Goal: Transaction & Acquisition: Purchase product/service

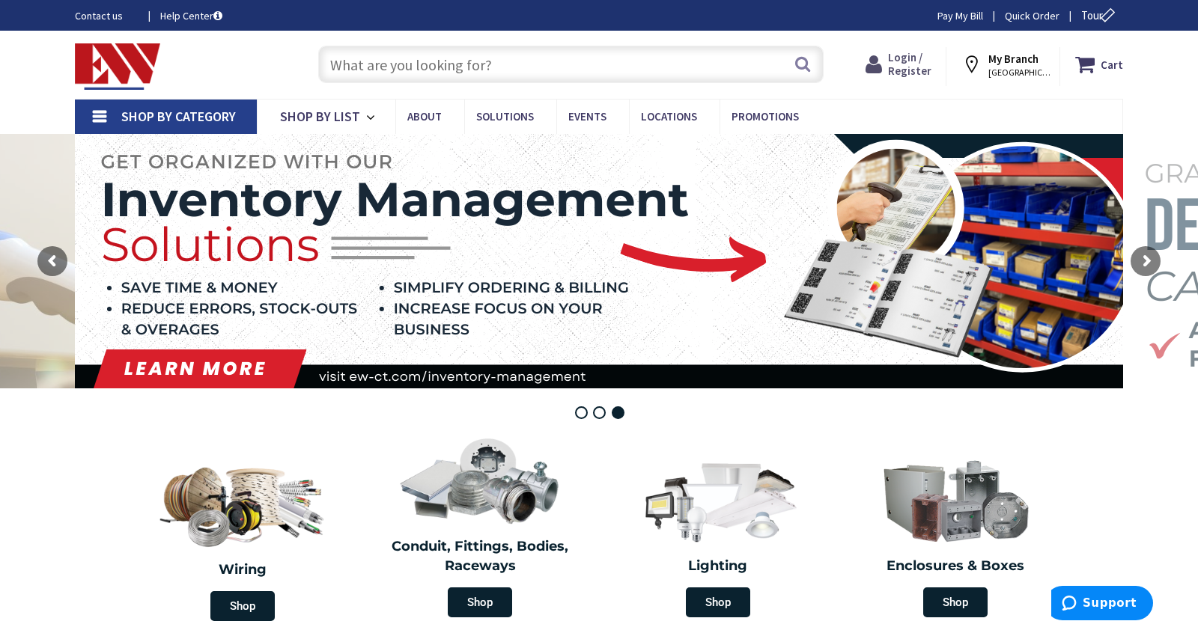
click at [888, 70] on icon at bounding box center [876, 64] width 22 height 27
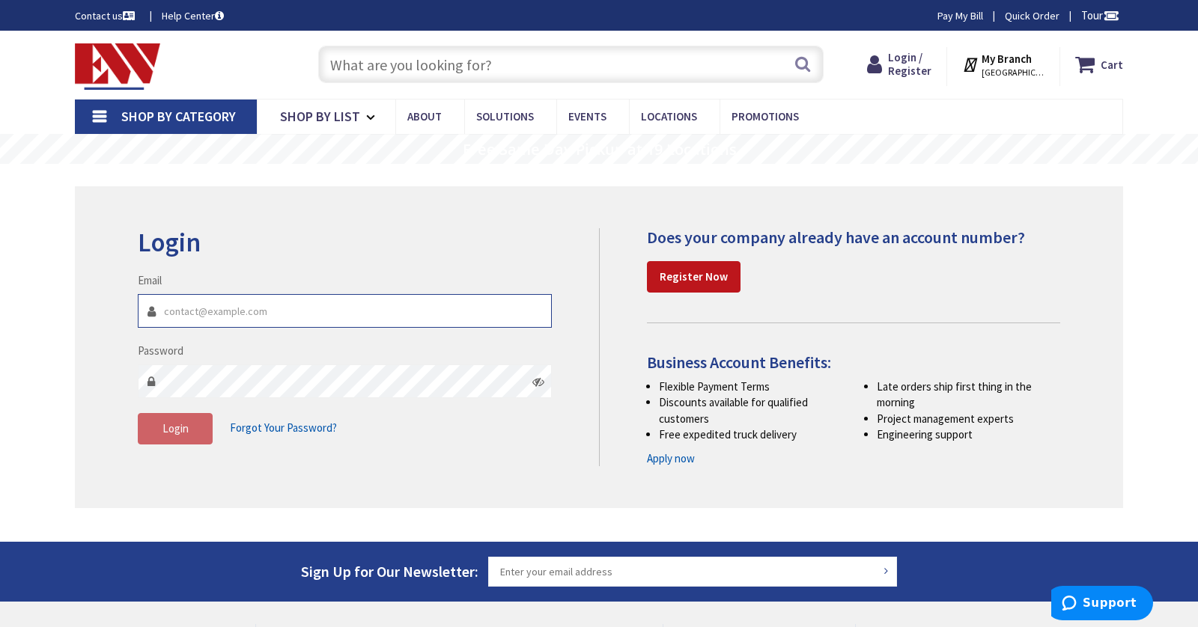
type input "contact@lvelectric.net"
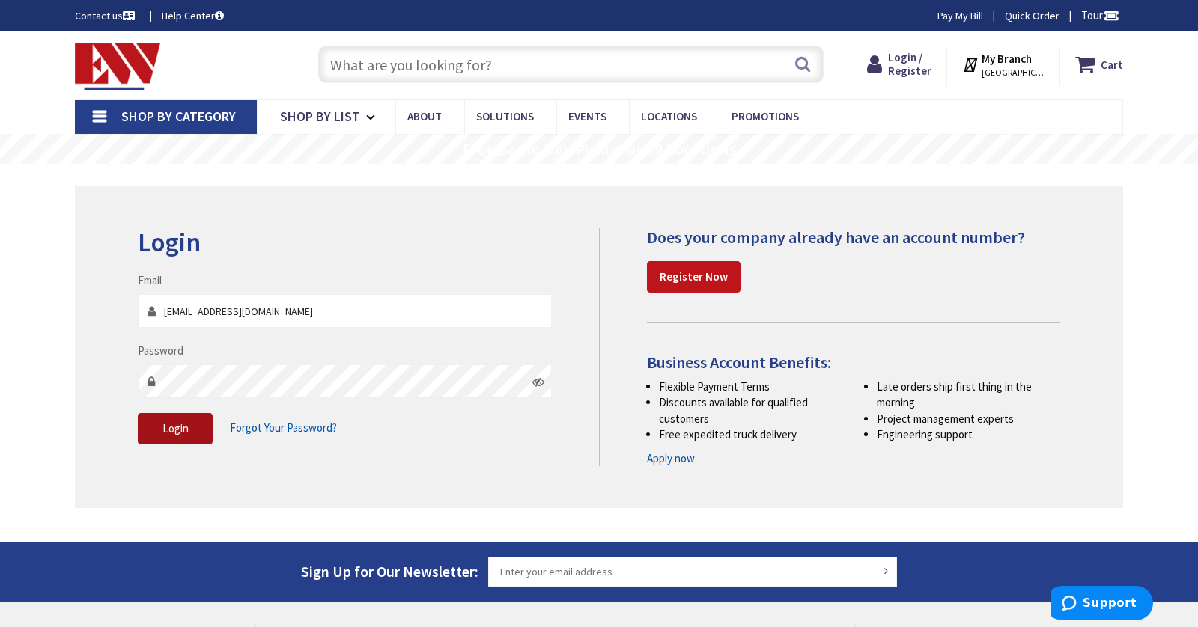
click at [194, 436] on button "Login" at bounding box center [175, 428] width 75 height 31
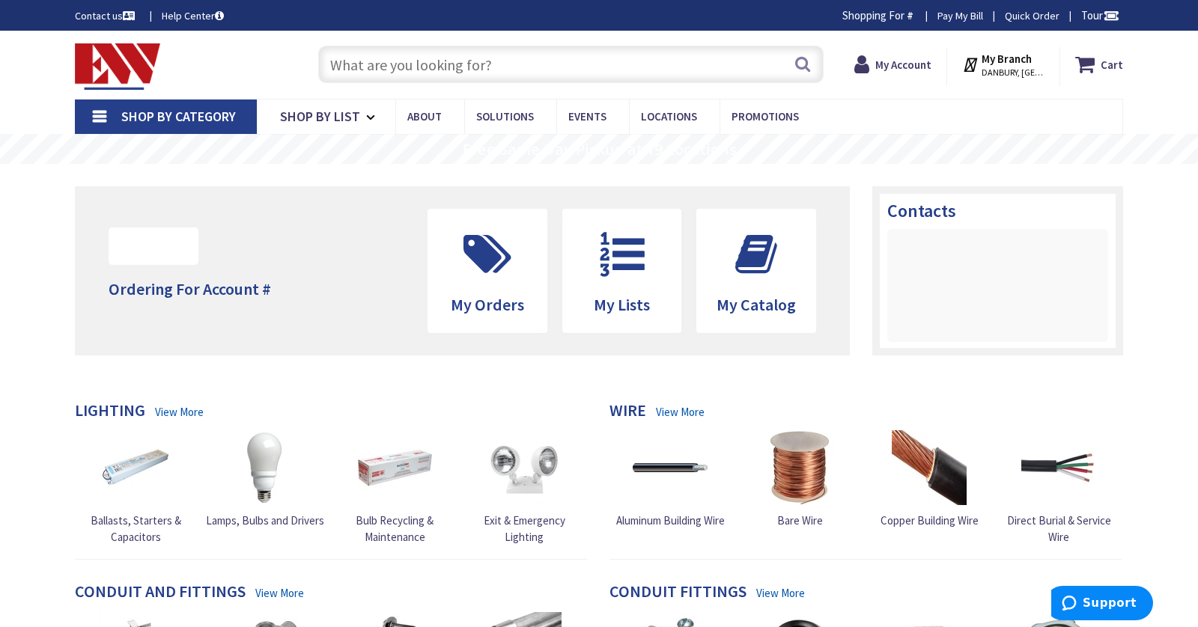
click at [447, 60] on input "text" at bounding box center [570, 64] width 505 height 37
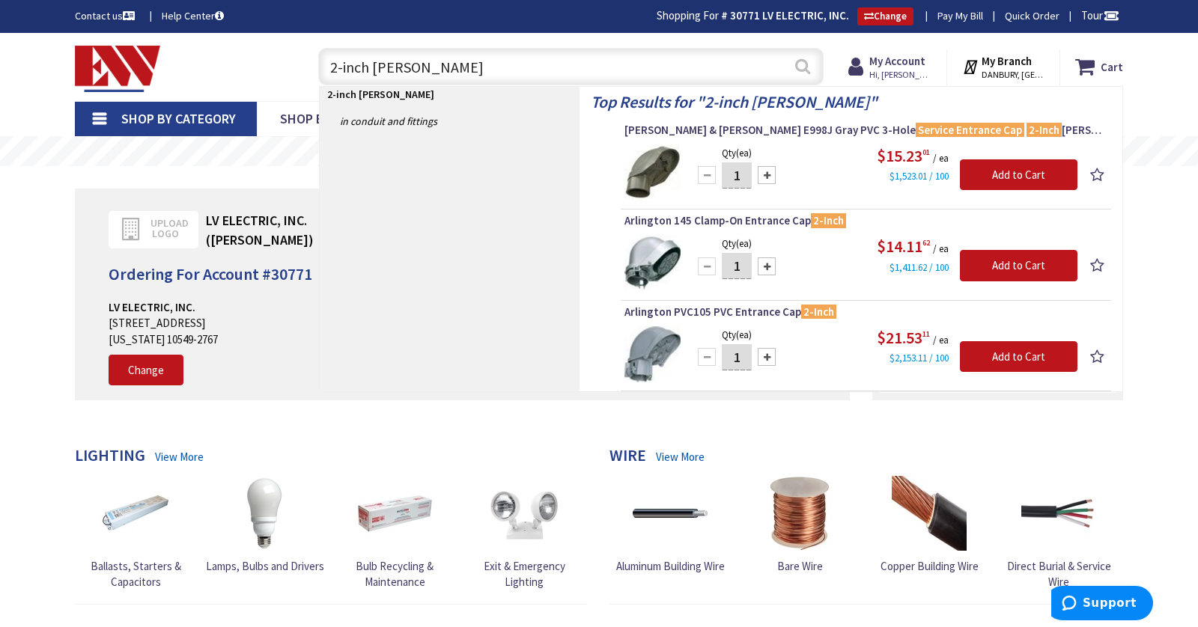
type input "2-inch weatherhead"
click at [803, 67] on button "Search" at bounding box center [802, 66] width 19 height 34
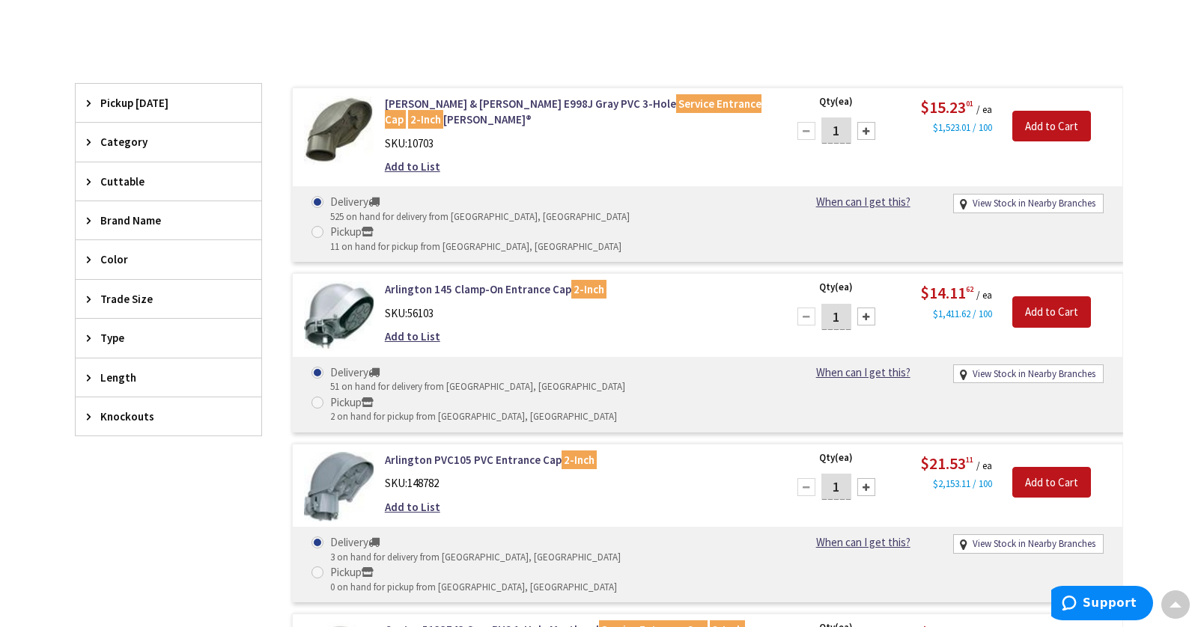
scroll to position [350, 0]
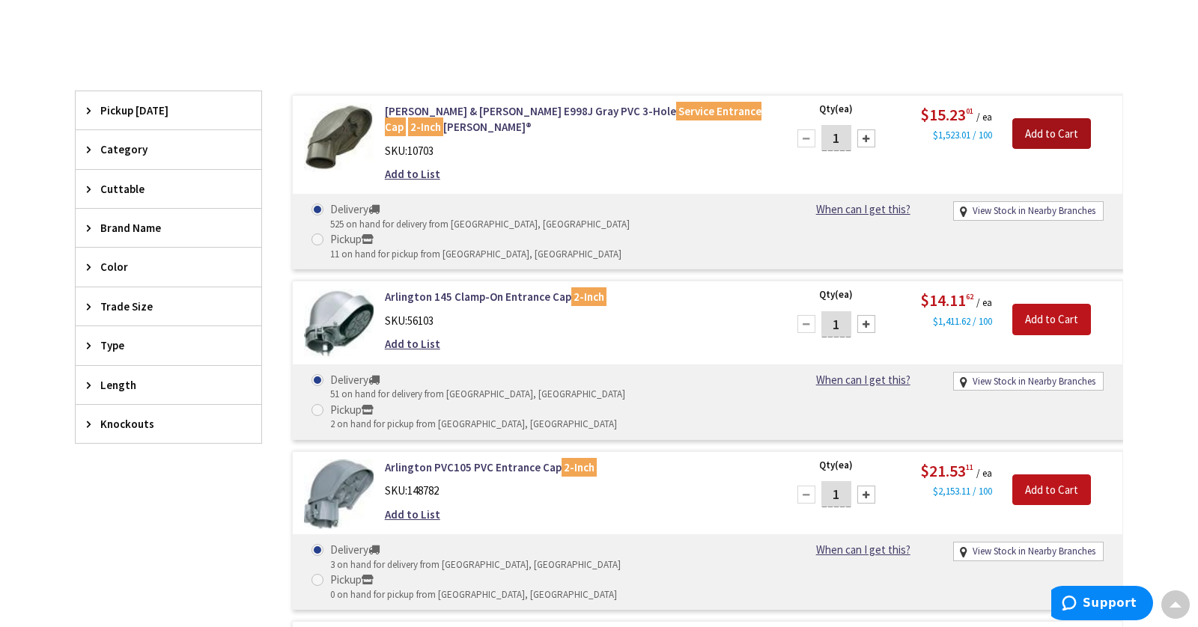
click at [1026, 130] on input "Add to Cart" at bounding box center [1051, 133] width 79 height 31
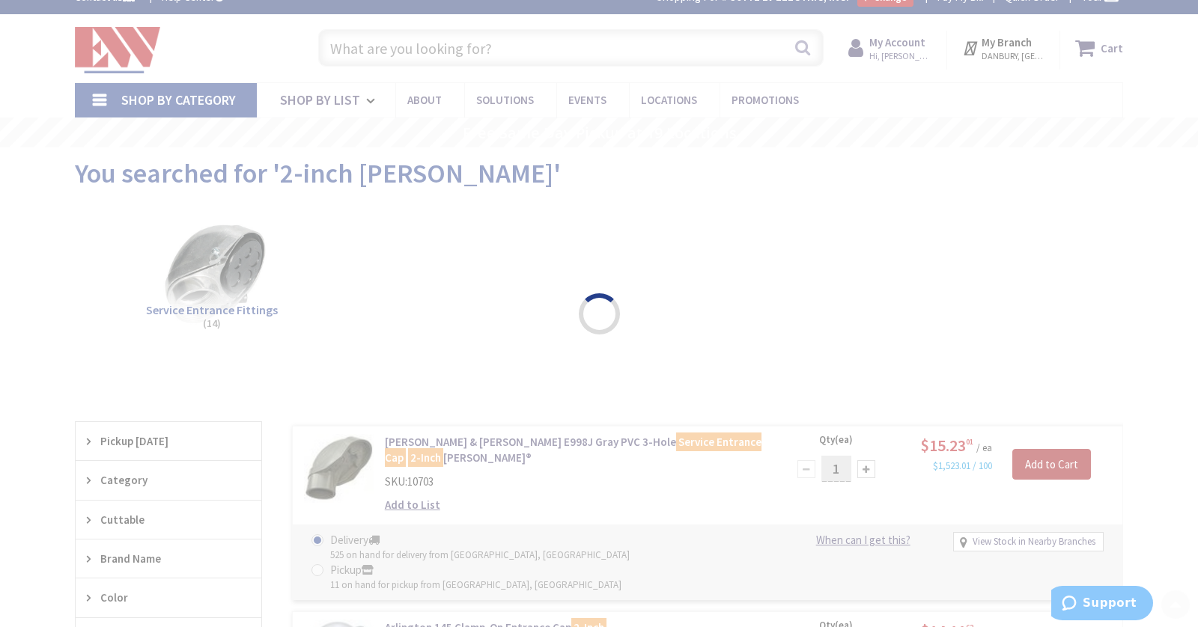
scroll to position [16, 0]
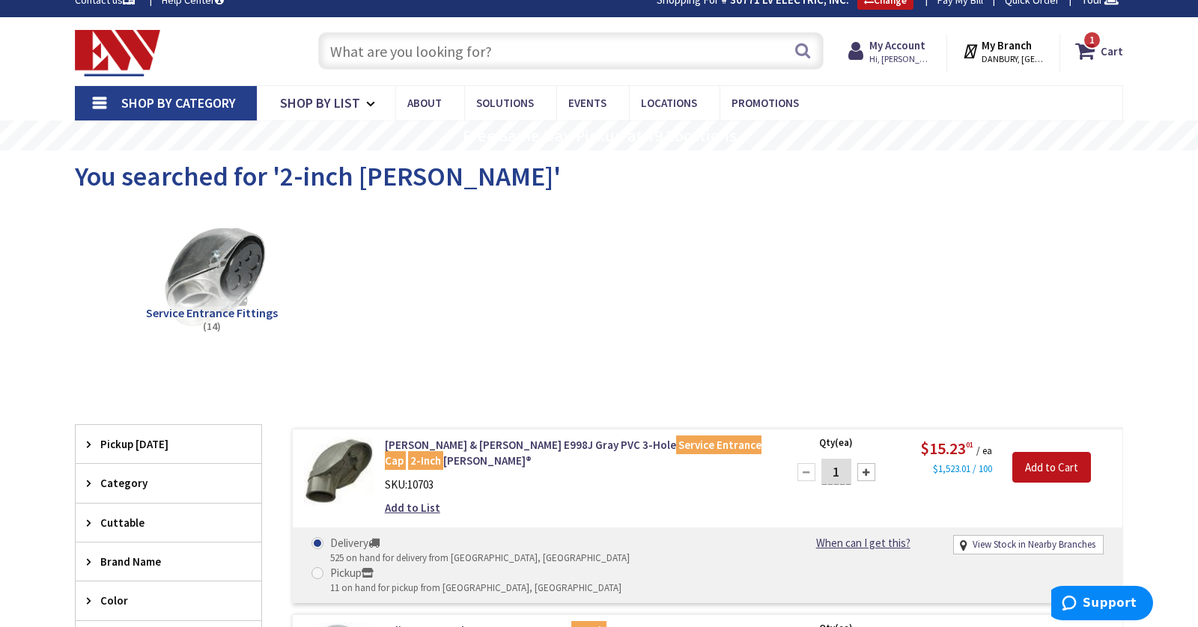
click at [507, 52] on input "text" at bounding box center [570, 50] width 505 height 37
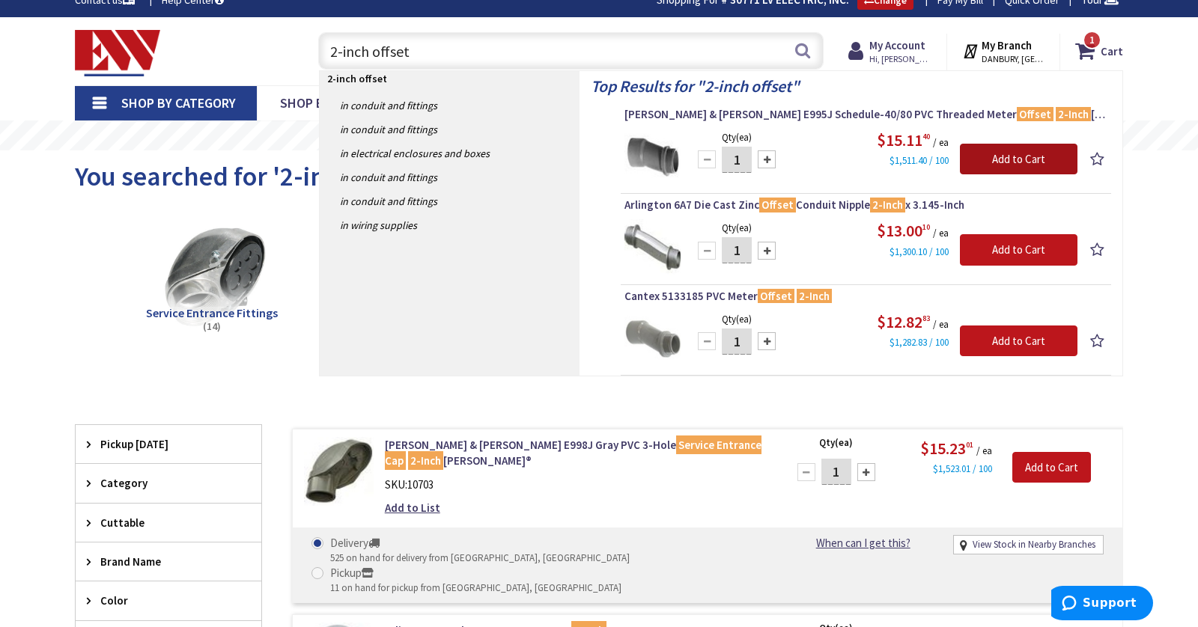
click at [964, 148] on input "Add to Cart" at bounding box center [1019, 159] width 118 height 31
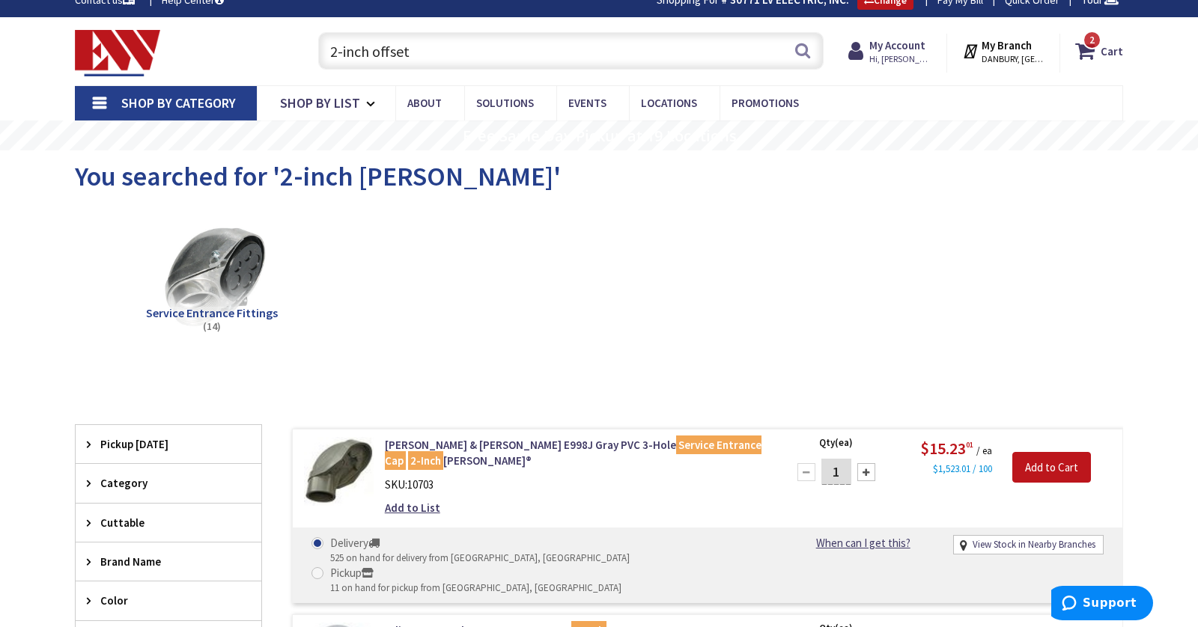
click at [432, 64] on input "2-inch offset" at bounding box center [570, 50] width 505 height 37
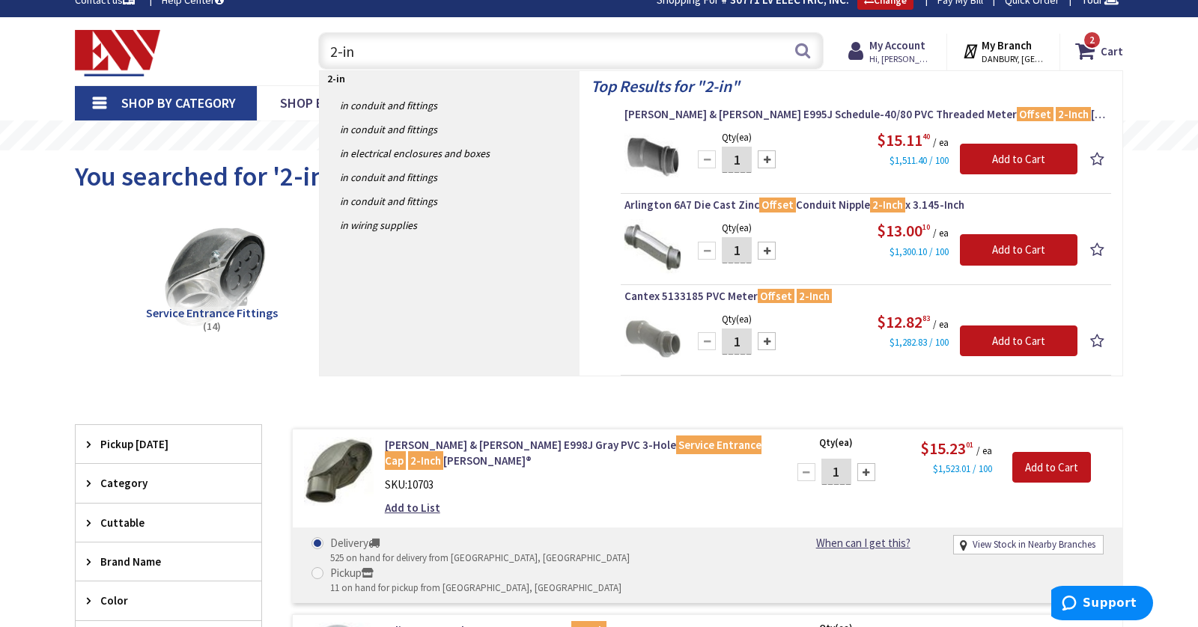
type input "2-inc"
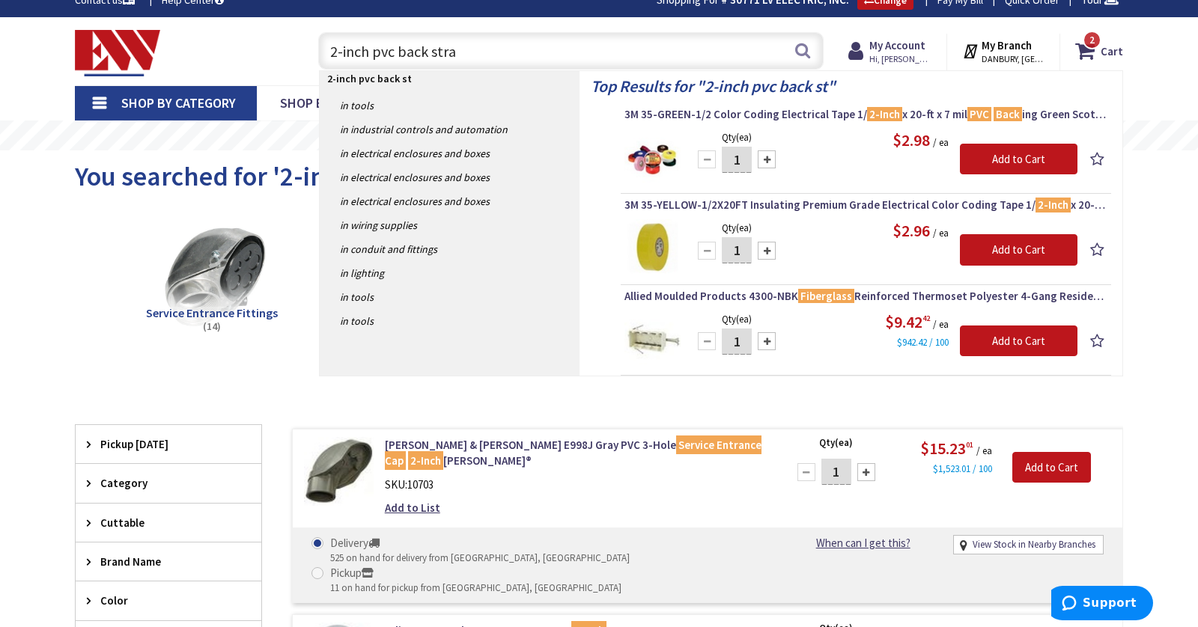
type input "2-inch pvc back strap"
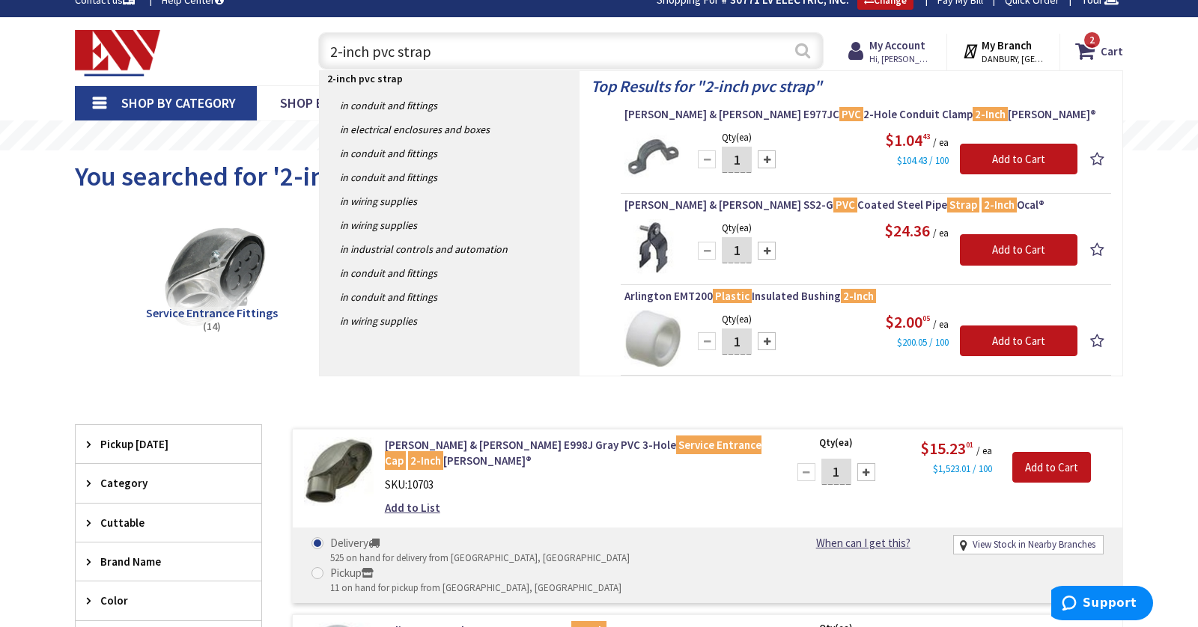
type input "2-inch pvc strap"
click at [796, 51] on button "Search" at bounding box center [802, 51] width 19 height 34
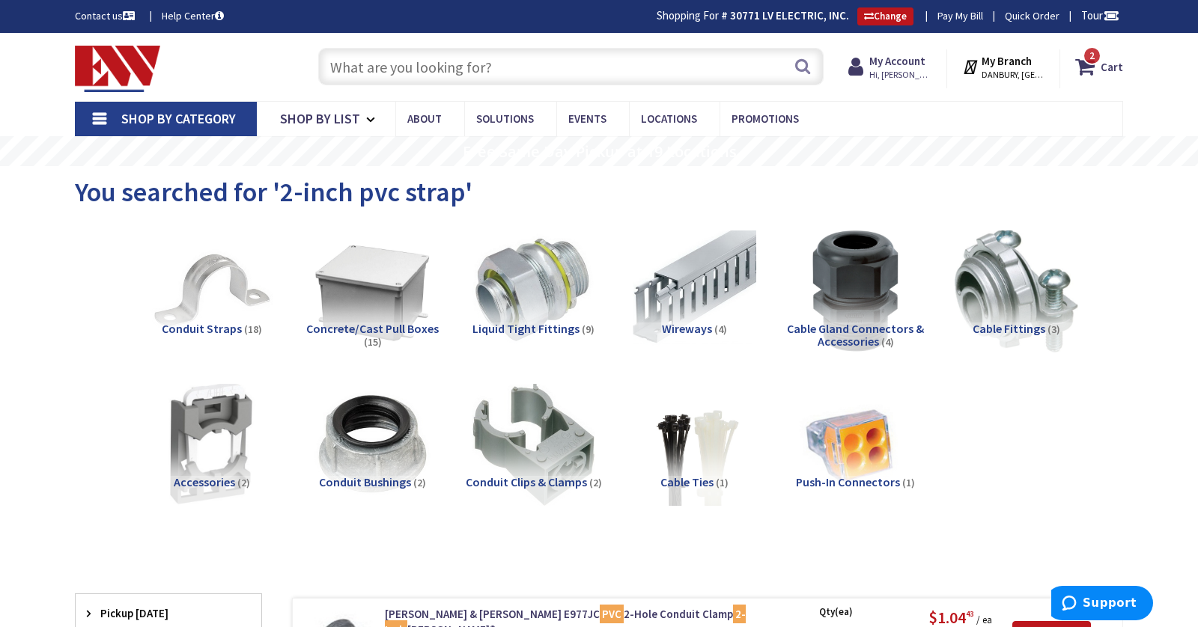
click at [472, 65] on input "text" at bounding box center [570, 66] width 505 height 37
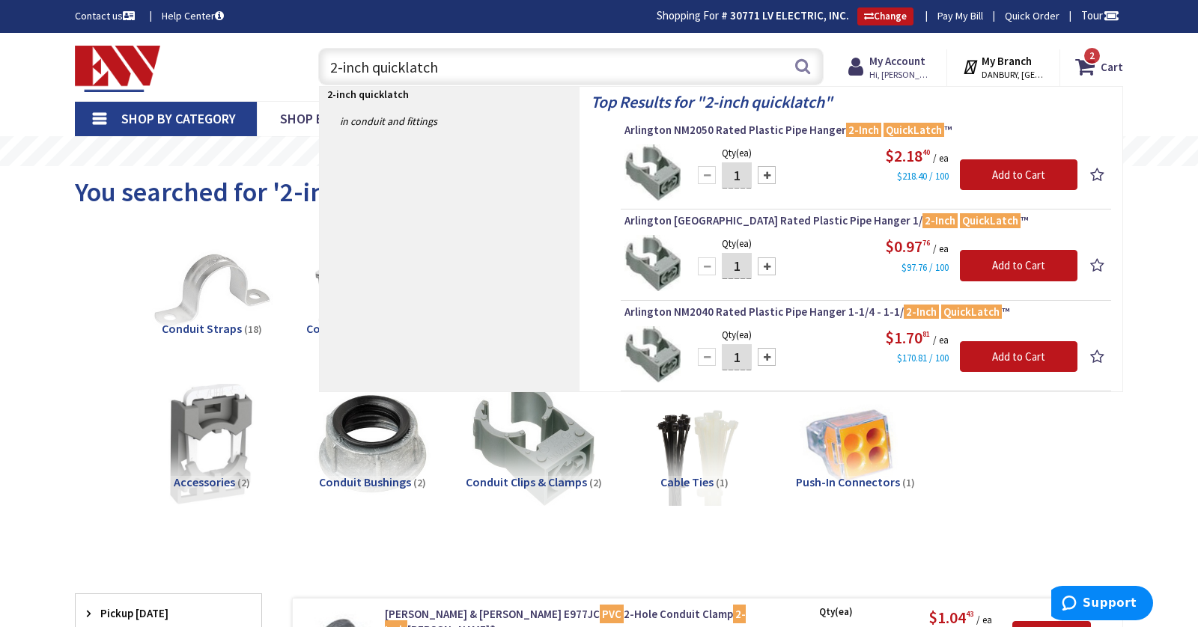
type input "2-inch quicklatch"
click at [769, 170] on div at bounding box center [767, 175] width 18 height 18
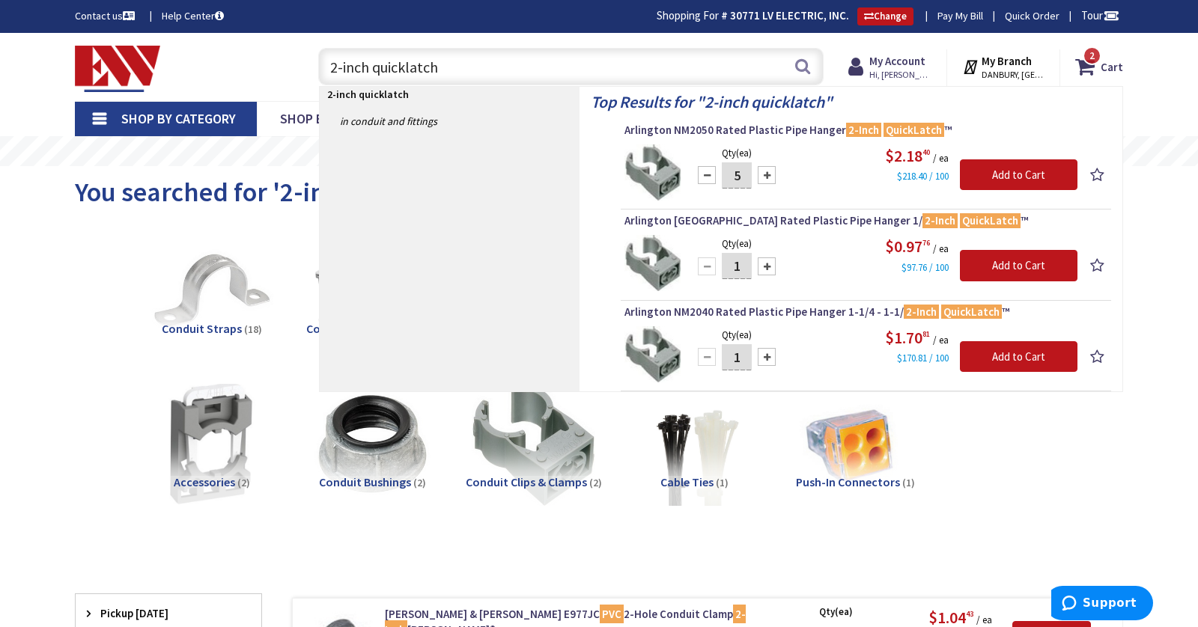
click at [769, 170] on div at bounding box center [767, 175] width 18 height 18
type input "8"
click at [975, 172] on input "Add to Cart" at bounding box center [1019, 174] width 118 height 31
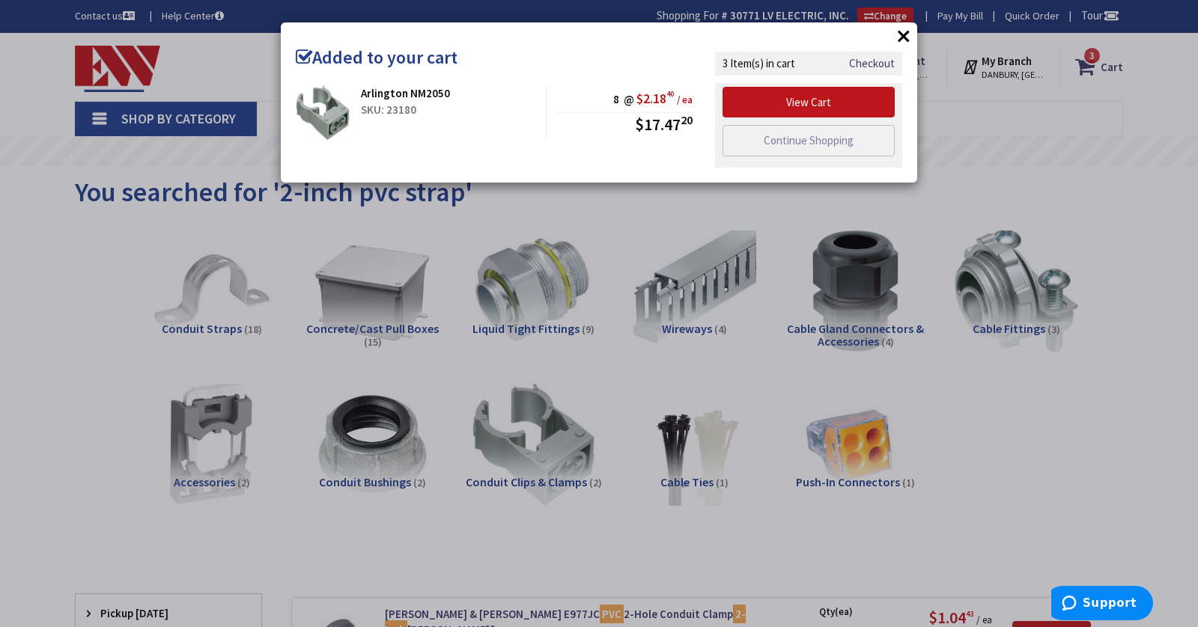
click at [901, 40] on button "×" at bounding box center [903, 36] width 22 height 22
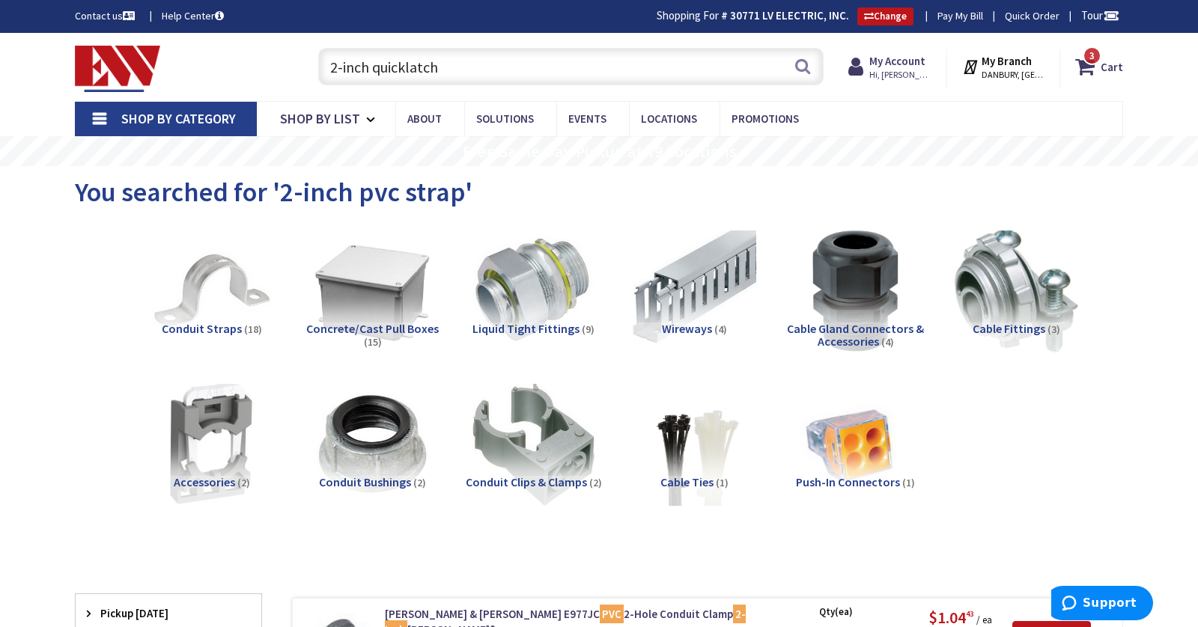
click at [627, 73] on input "2-inch quicklatch" at bounding box center [570, 66] width 505 height 37
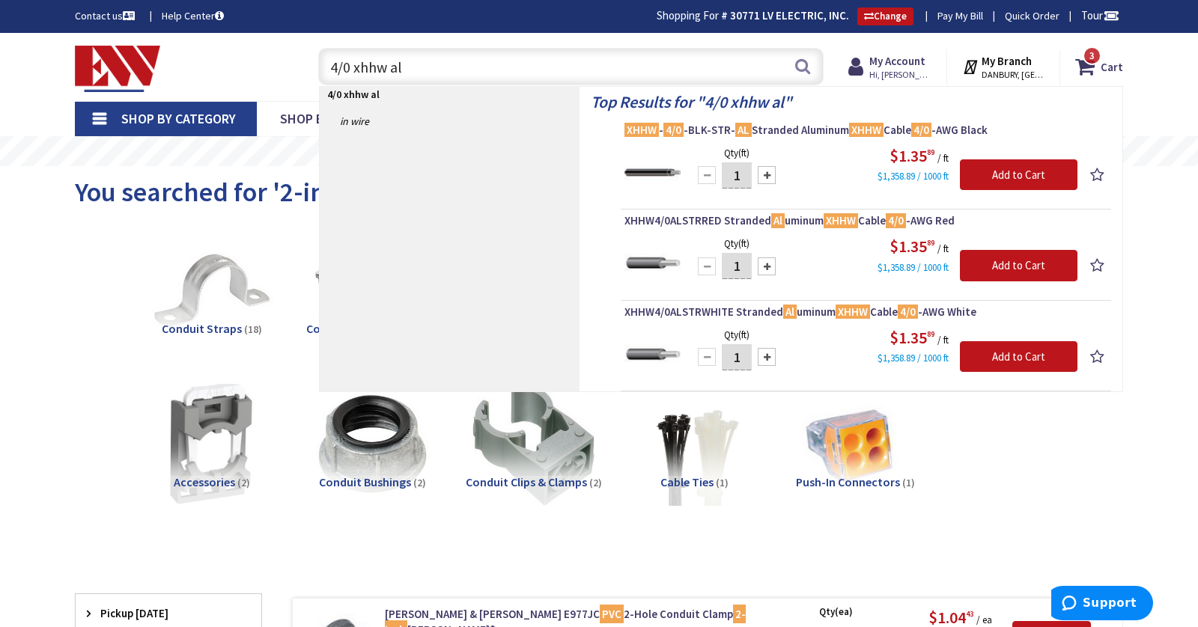
type input "4/0 xhhw al"
click at [745, 171] on input "1" at bounding box center [737, 175] width 30 height 26
type input "25"
click at [981, 183] on input "Add to Cart" at bounding box center [1019, 174] width 118 height 31
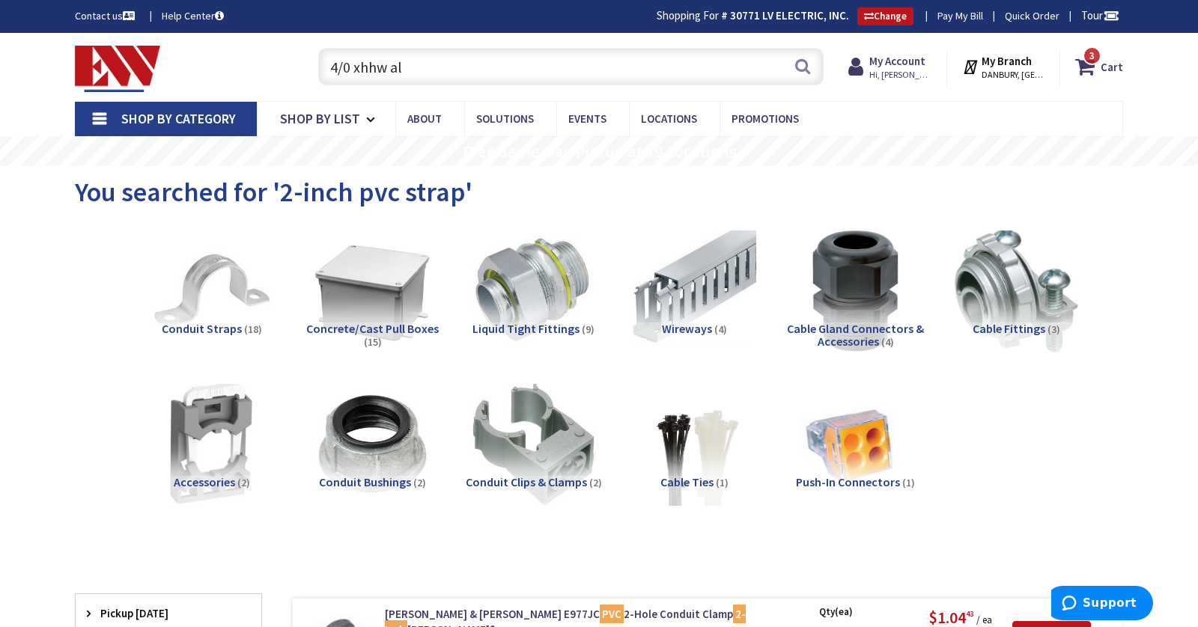
click at [461, 66] on input "4/0 xhhw al" at bounding box center [570, 66] width 505 height 37
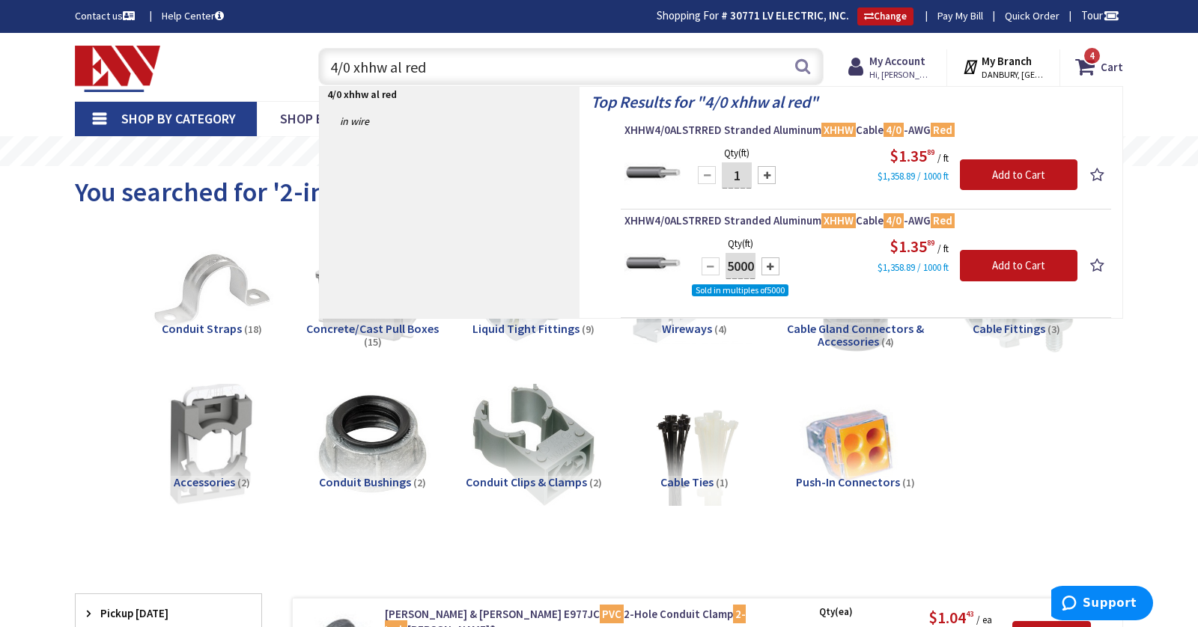
type input "4/0 xhhw al red"
click at [748, 175] on input "1" at bounding box center [737, 175] width 30 height 26
type input "25"
click at [995, 168] on input "Add to Cart" at bounding box center [1019, 174] width 118 height 31
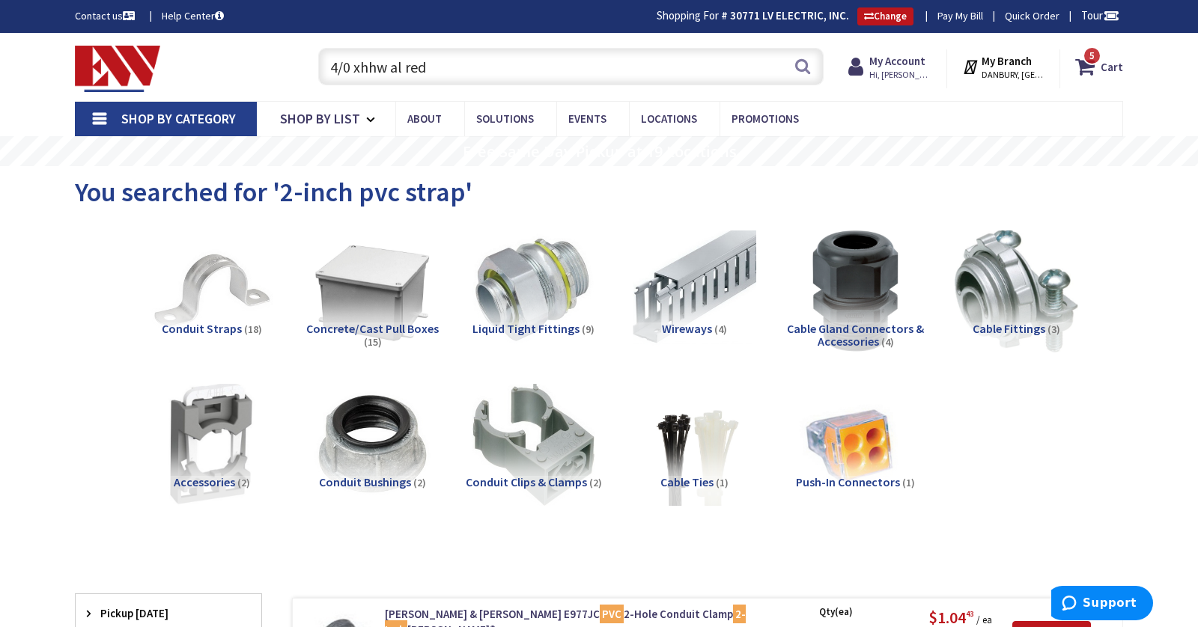
click at [493, 77] on input "4/0 xhhw al red" at bounding box center [570, 66] width 505 height 37
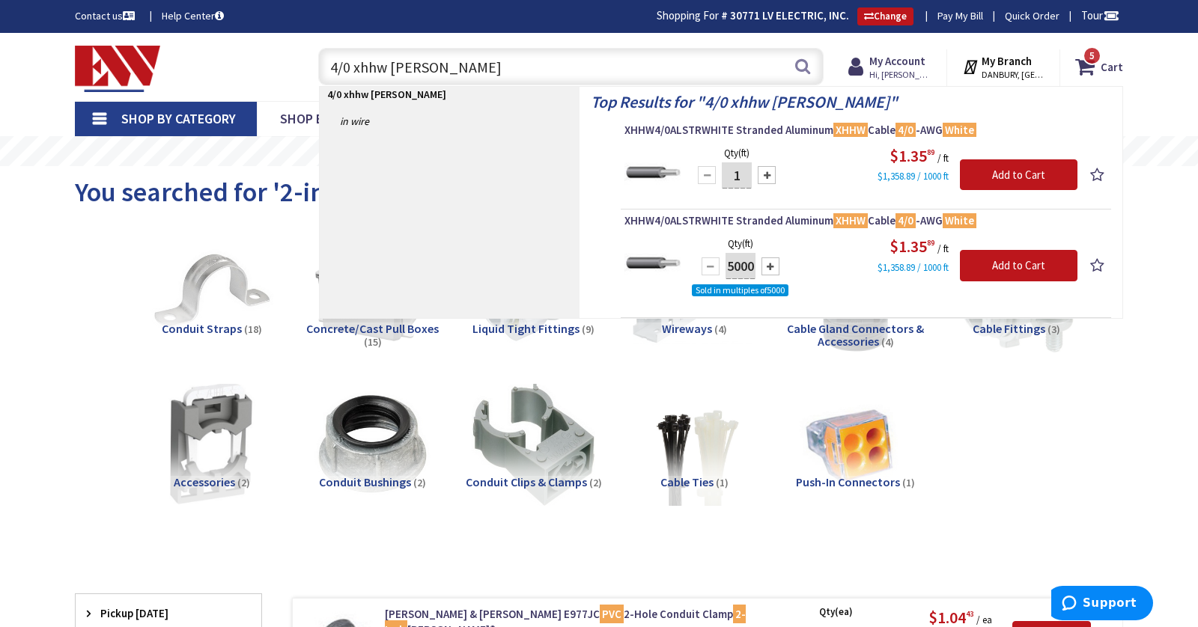
type input "4/0 xhhw al white"
click at [750, 171] on input "1" at bounding box center [737, 175] width 30 height 26
type input "25"
click at [980, 160] on input "Add to Cart" at bounding box center [1019, 174] width 118 height 31
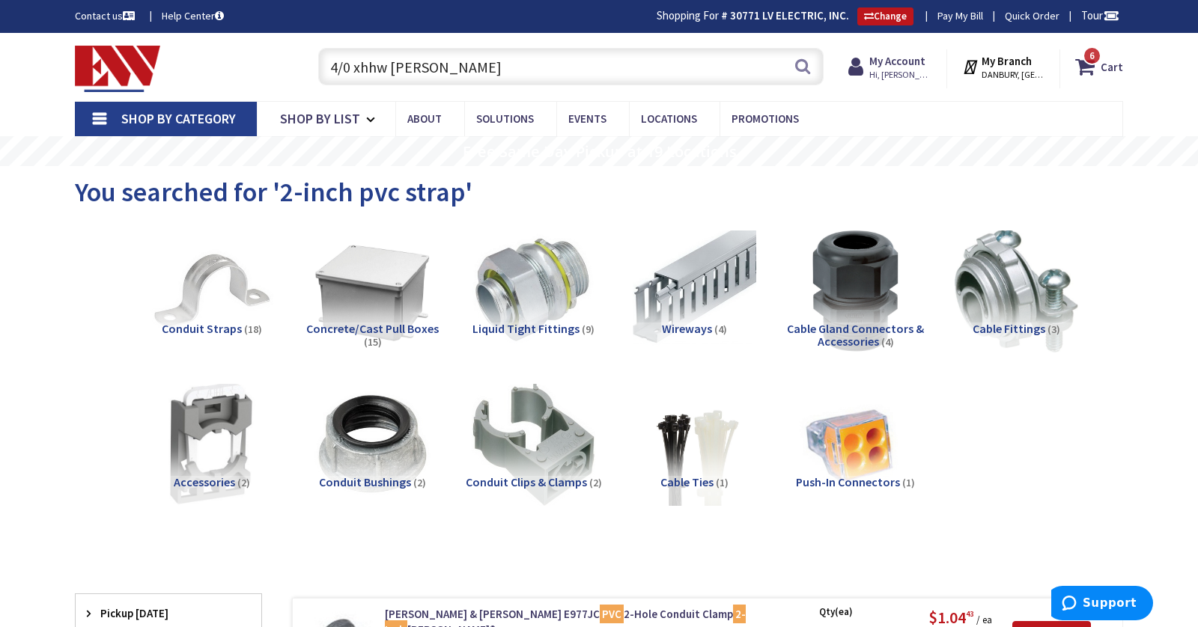
click at [678, 65] on input "4/0 xhhw al white" at bounding box center [570, 66] width 505 height 37
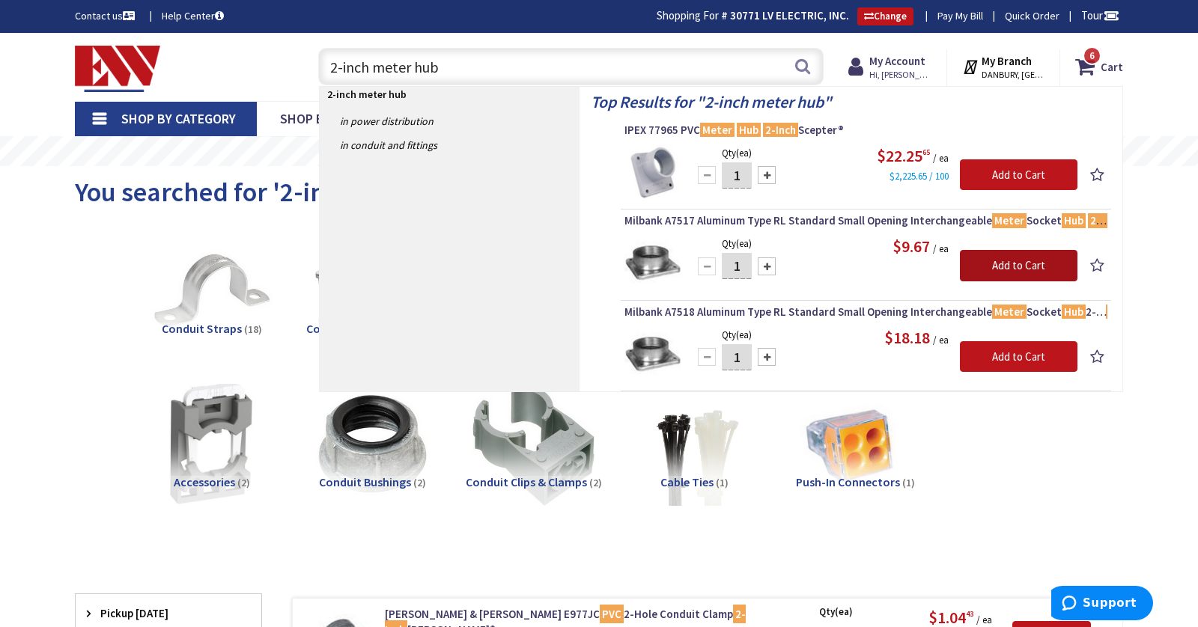
click at [970, 264] on input "Add to Cart" at bounding box center [1019, 265] width 118 height 31
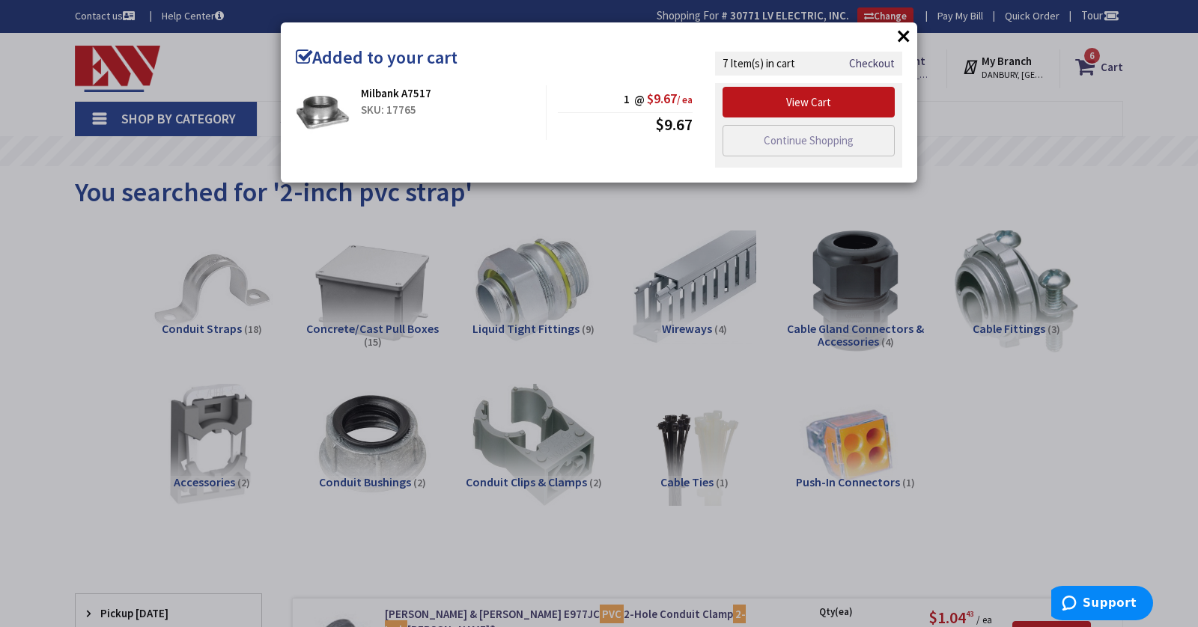
click at [900, 42] on button "×" at bounding box center [903, 36] width 22 height 22
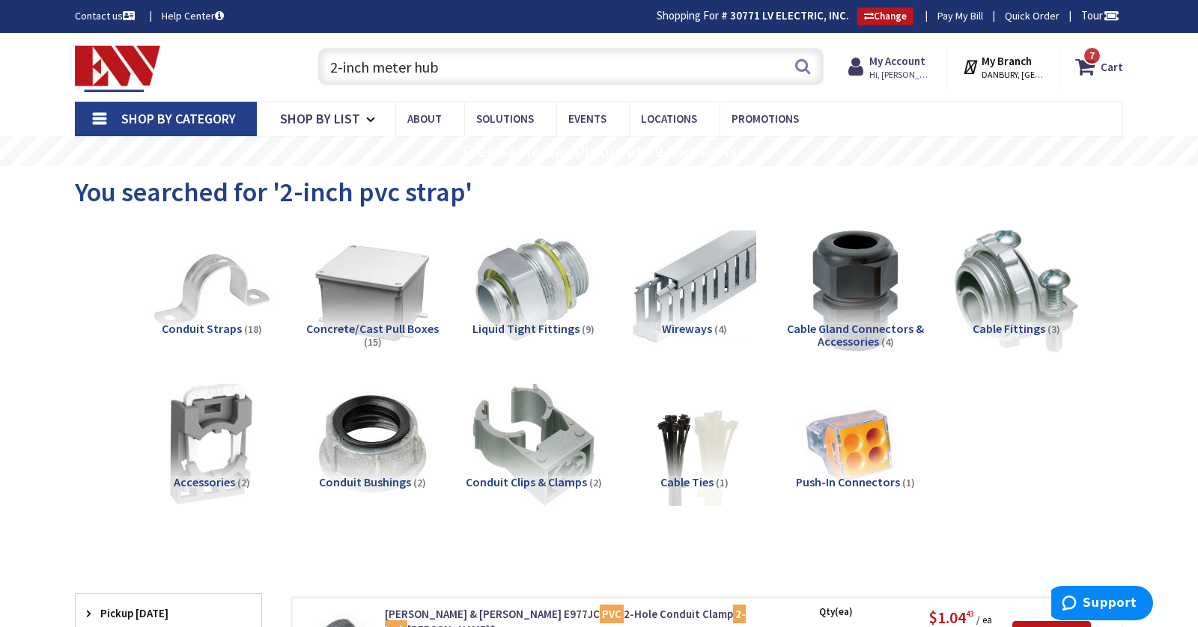
click at [473, 63] on input "2-inch meter hub" at bounding box center [570, 66] width 505 height 37
click at [473, 64] on input "2-inch meter hub" at bounding box center [570, 66] width 505 height 37
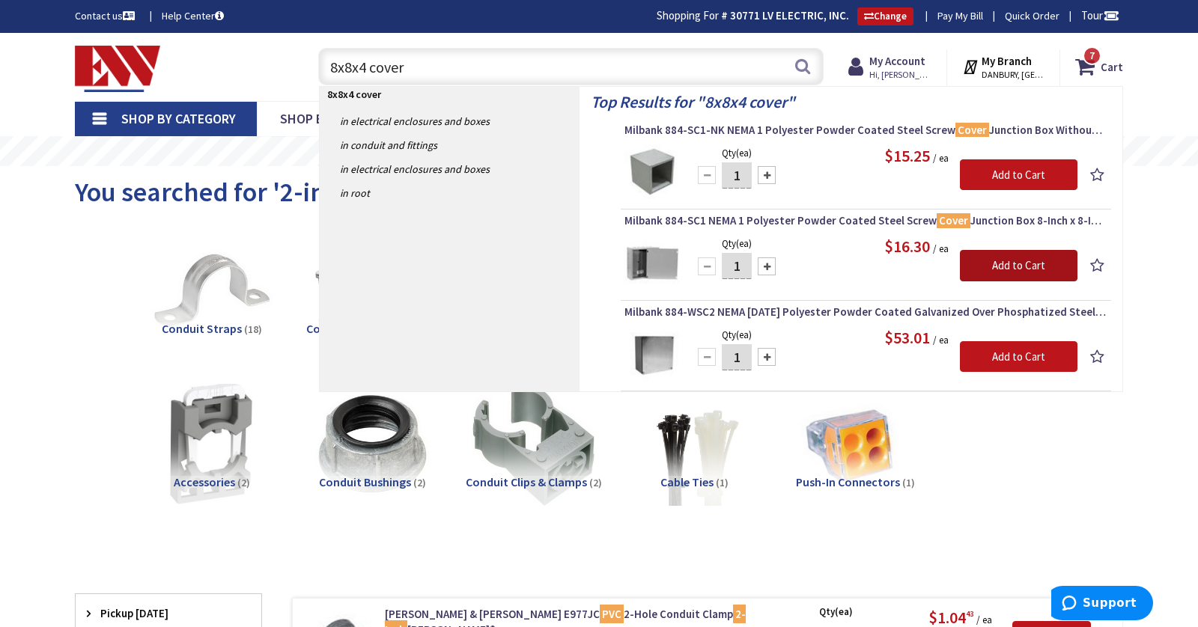
click at [992, 263] on input "Add to Cart" at bounding box center [1019, 265] width 118 height 31
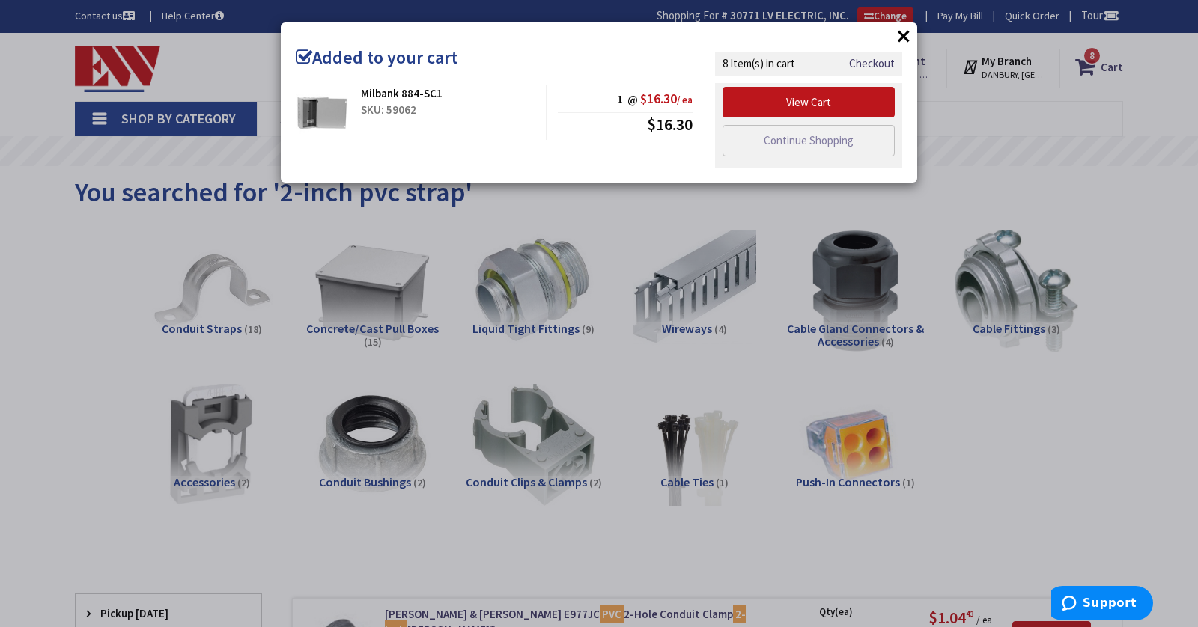
click at [905, 33] on button "×" at bounding box center [903, 36] width 22 height 22
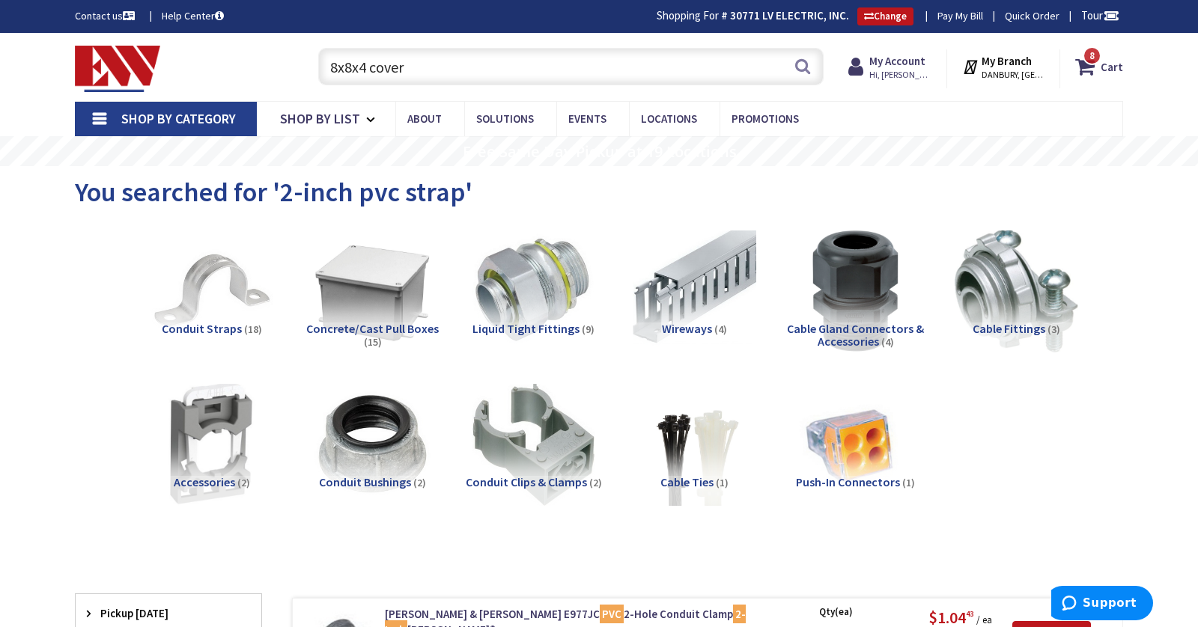
click at [648, 67] on input "8x8x4 cover" at bounding box center [570, 66] width 505 height 37
click at [648, 69] on input "8x8x4 cover" at bounding box center [570, 66] width 505 height 37
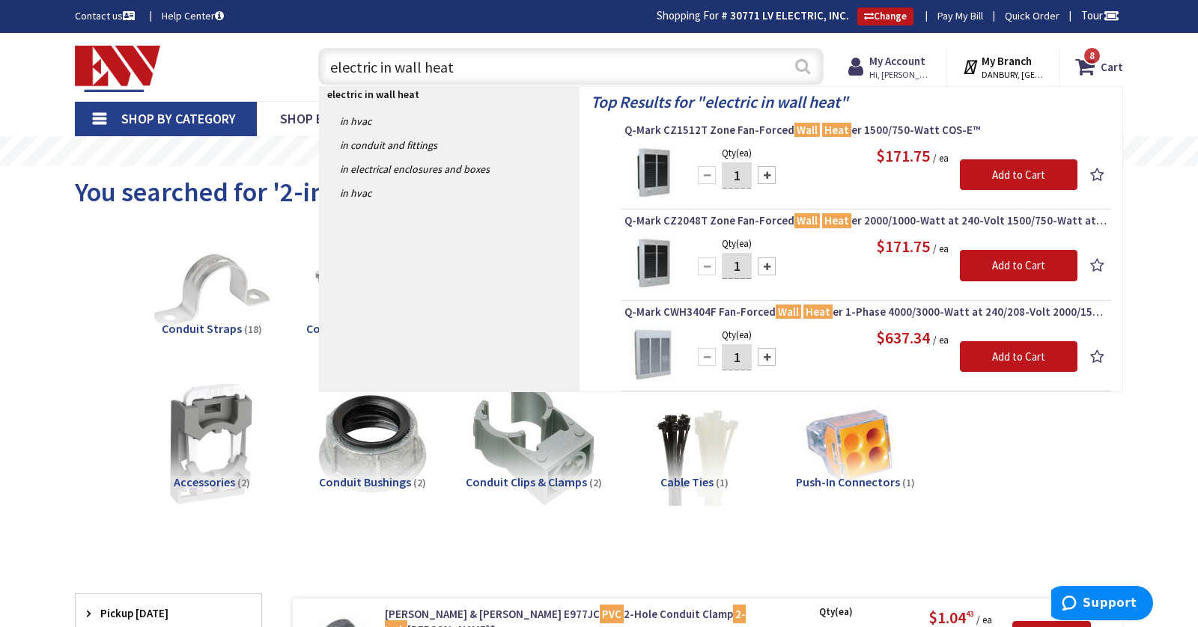
type input "electric in wall heat"
click at [808, 64] on button "Search" at bounding box center [802, 66] width 19 height 34
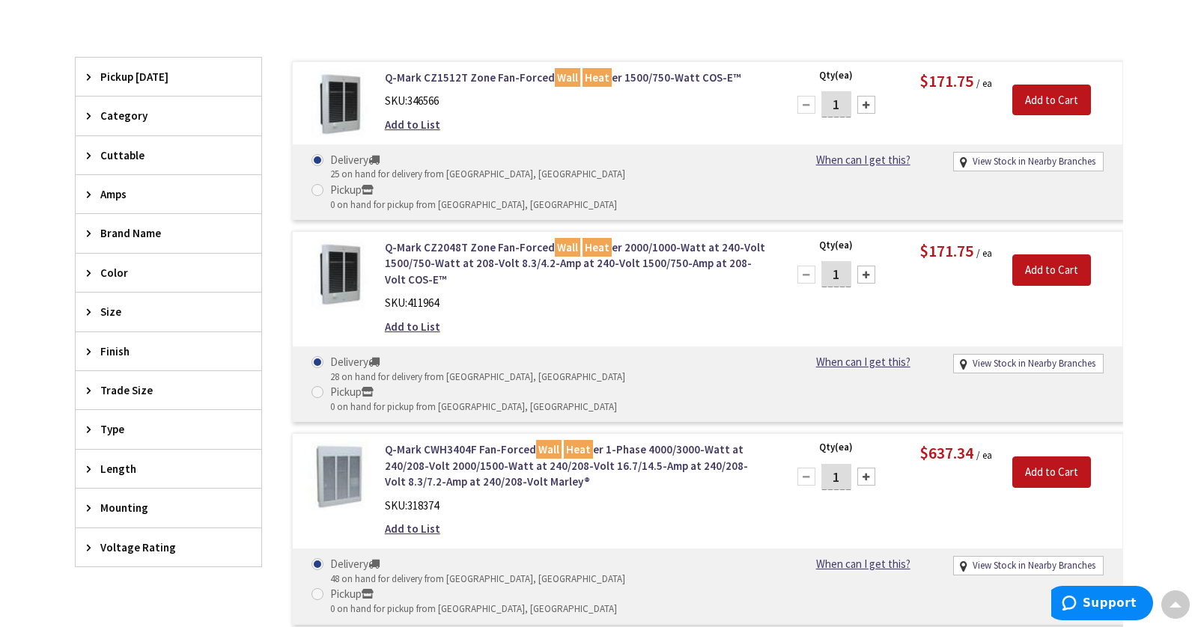
scroll to position [359, 0]
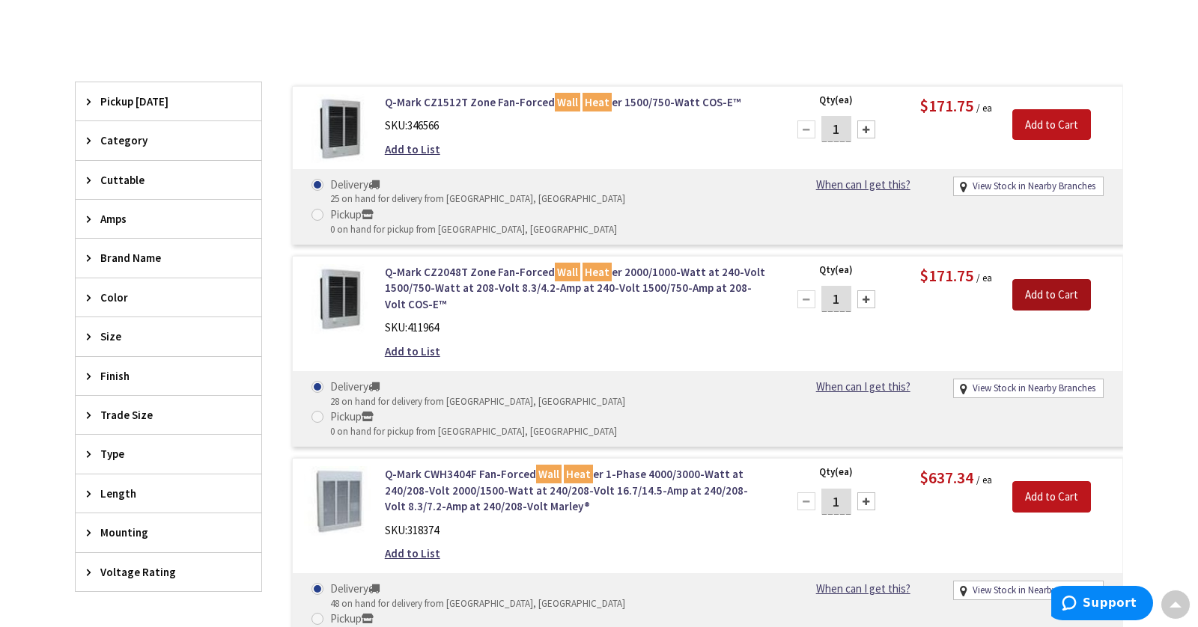
click at [1047, 279] on input "Add to Cart" at bounding box center [1051, 294] width 79 height 31
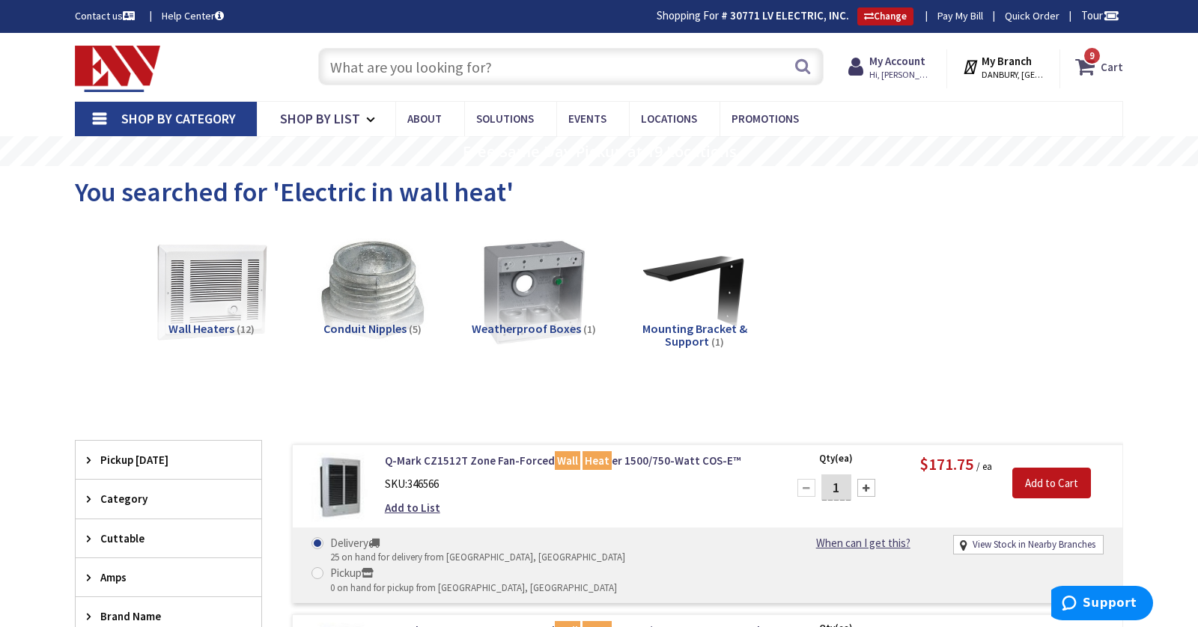
click at [1095, 62] on span "9 9 items" at bounding box center [1091, 55] width 19 height 19
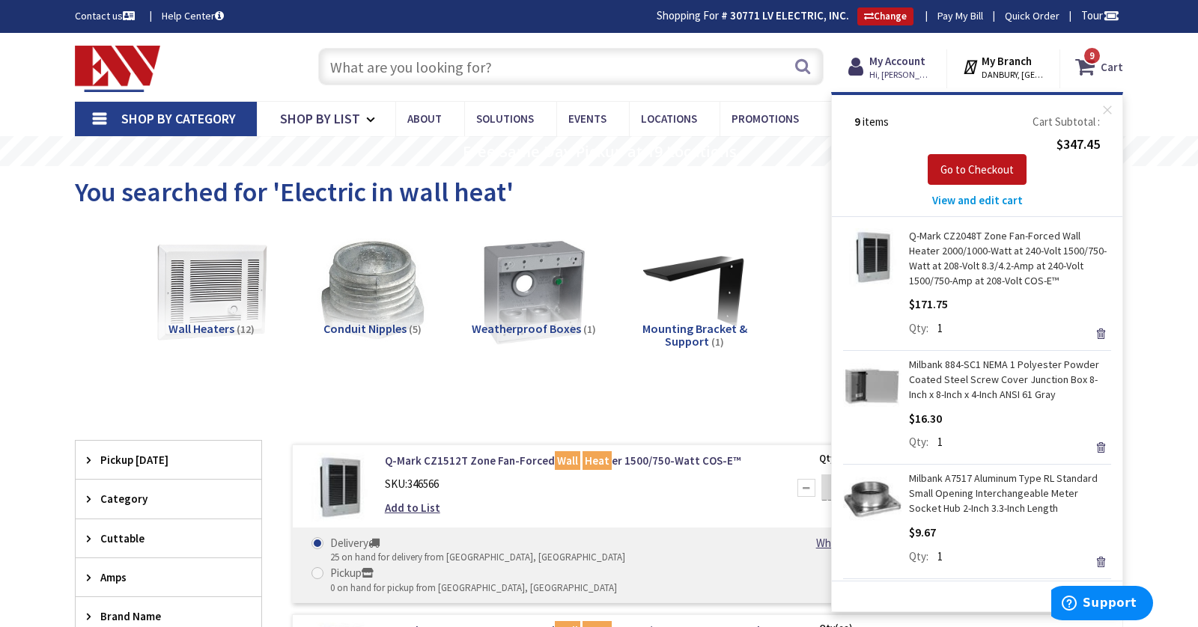
click at [1088, 62] on span "9 9 items" at bounding box center [1091, 55] width 19 height 19
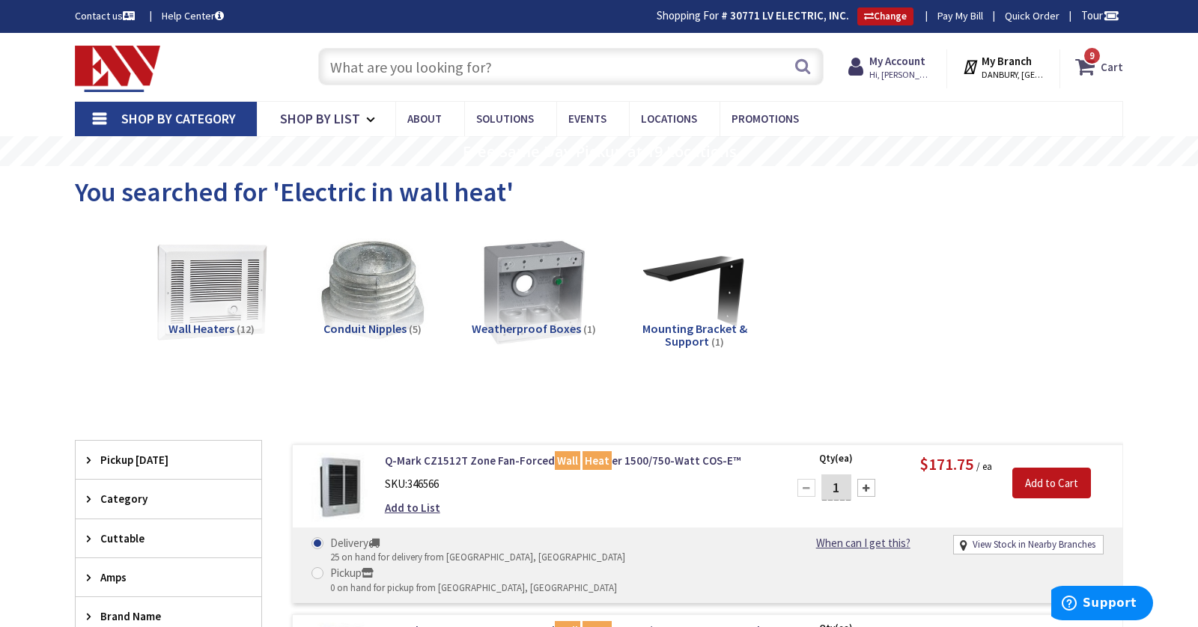
click at [1091, 72] on icon at bounding box center [1087, 66] width 25 height 27
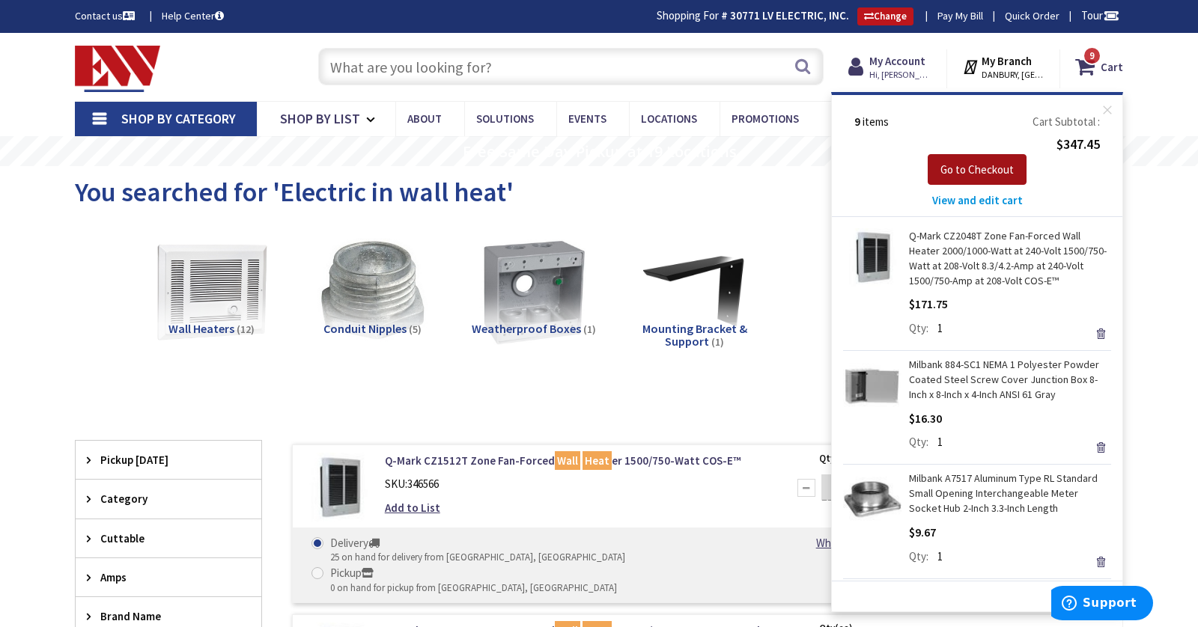
click at [996, 166] on span "Go to Checkout" at bounding box center [976, 169] width 73 height 14
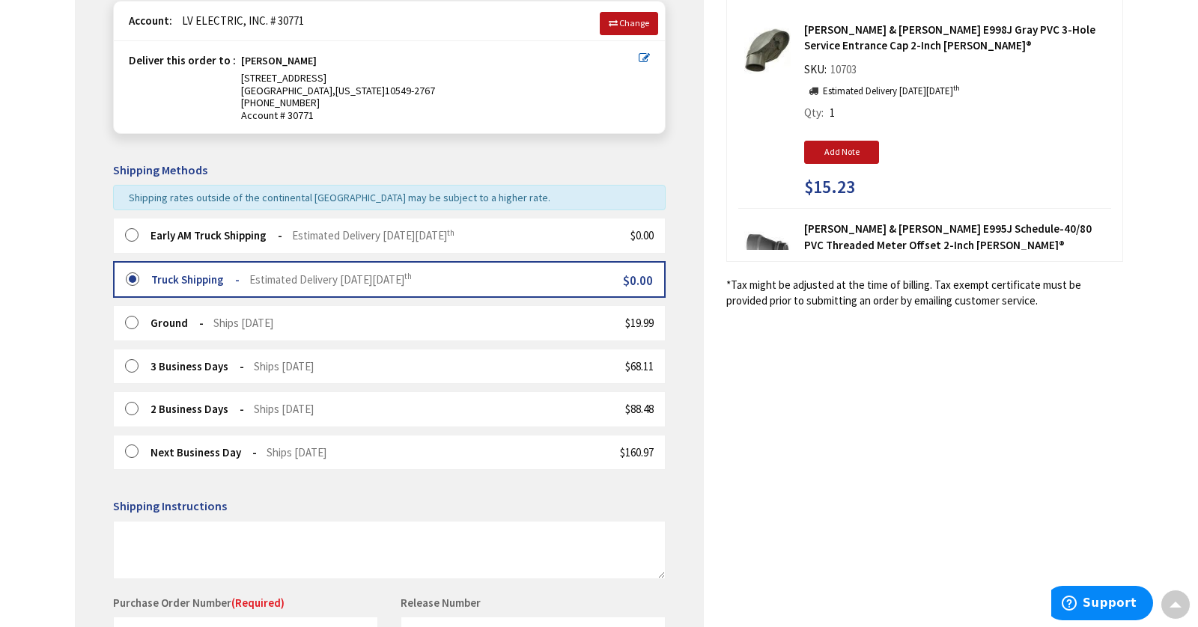
click at [252, 248] on div "Early AM Truck Shipping Estimated Delivery [DATE][DATE] $0.00" at bounding box center [389, 235] width 552 height 35
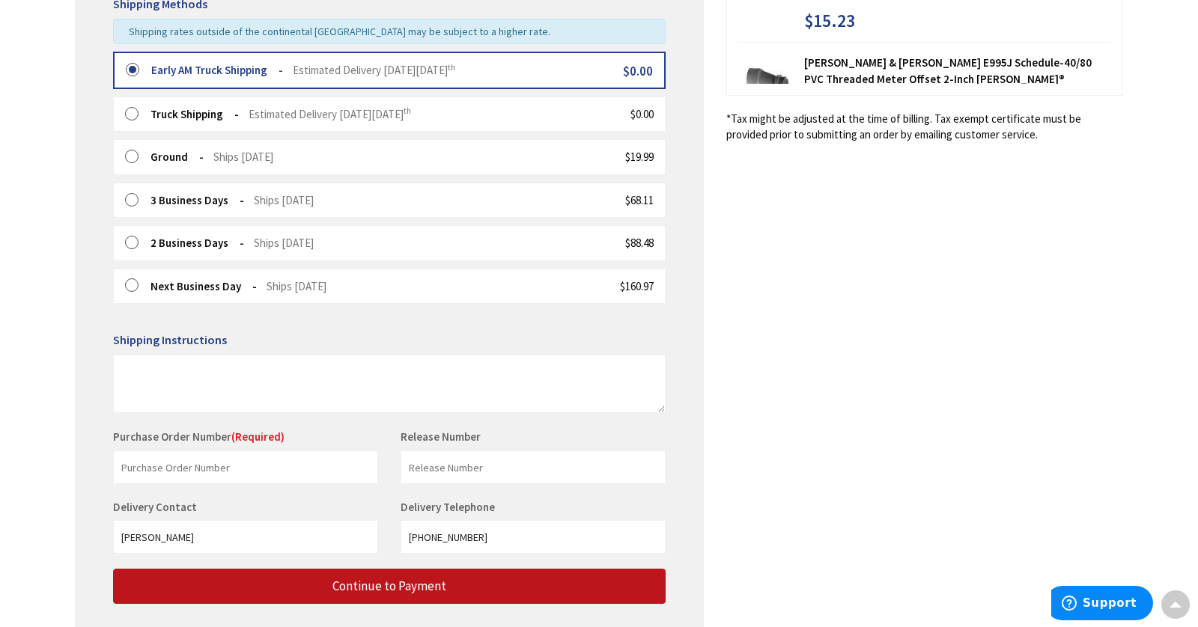
scroll to position [388, 0]
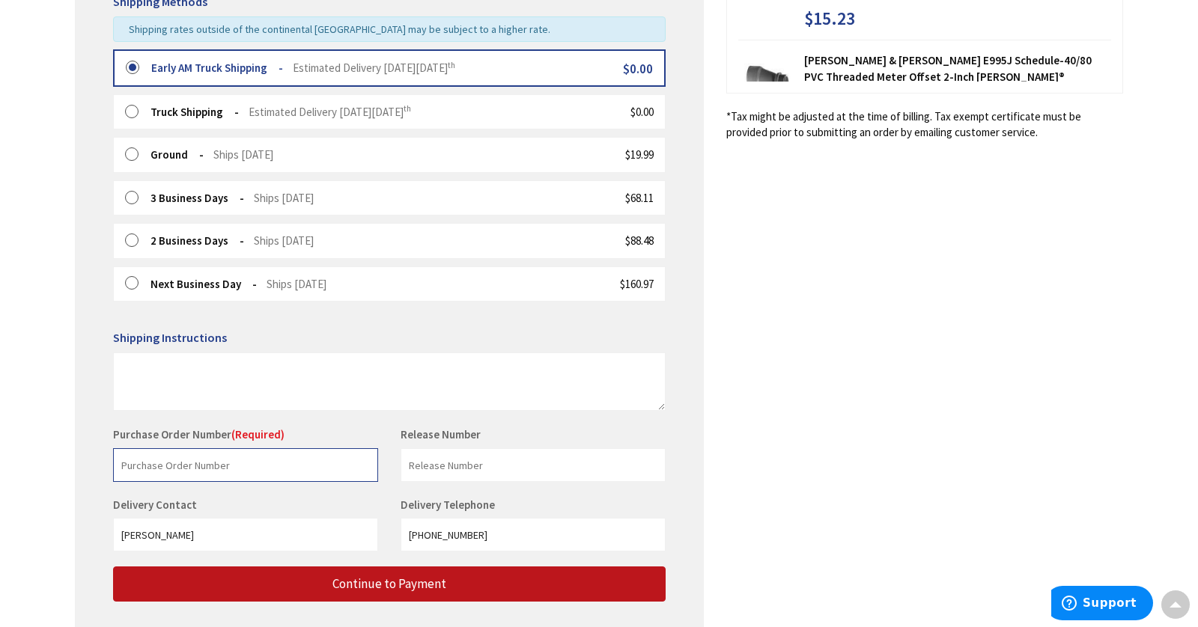
click at [205, 457] on input "text" at bounding box center [245, 465] width 265 height 34
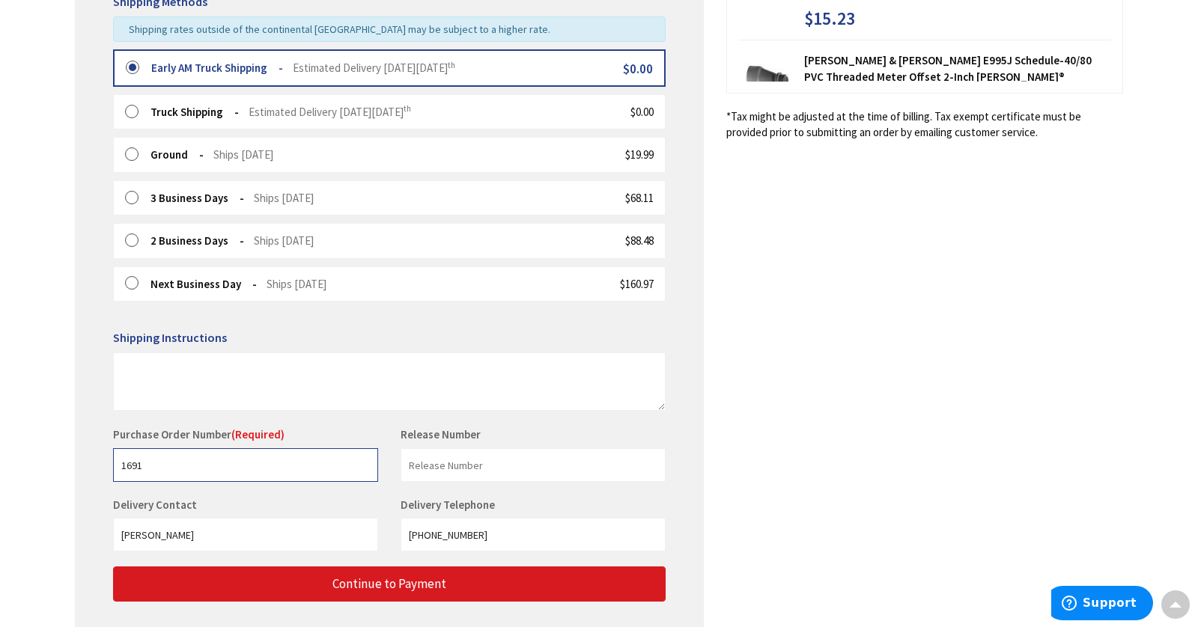
type input "1691"
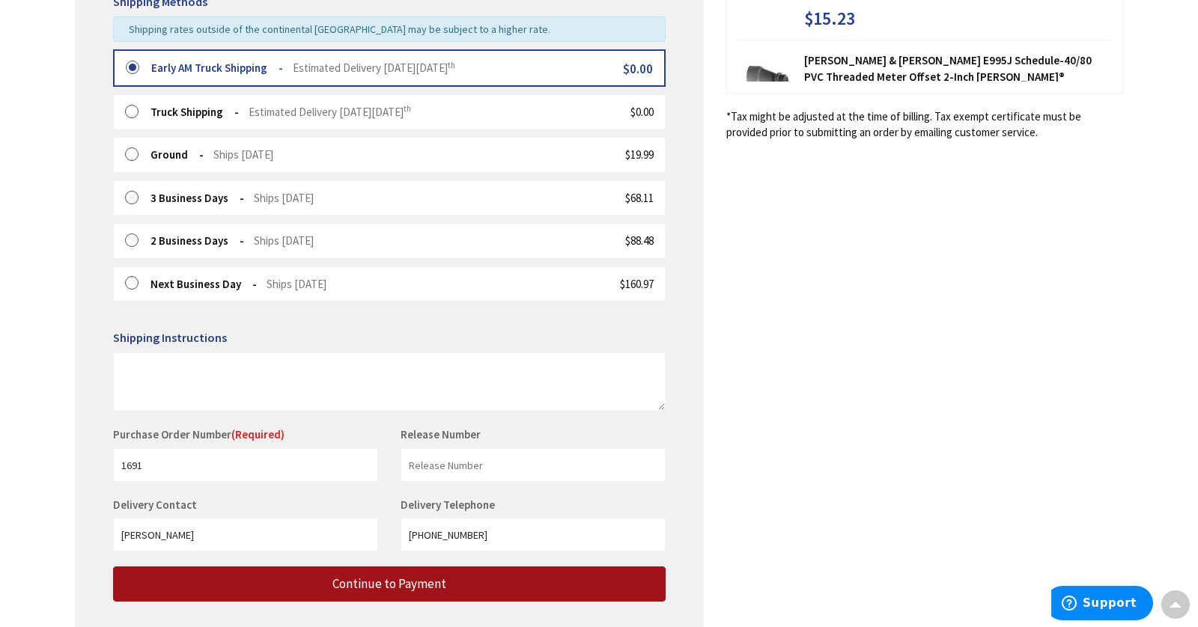
click at [317, 581] on button "Continue to Payment" at bounding box center [389, 584] width 552 height 35
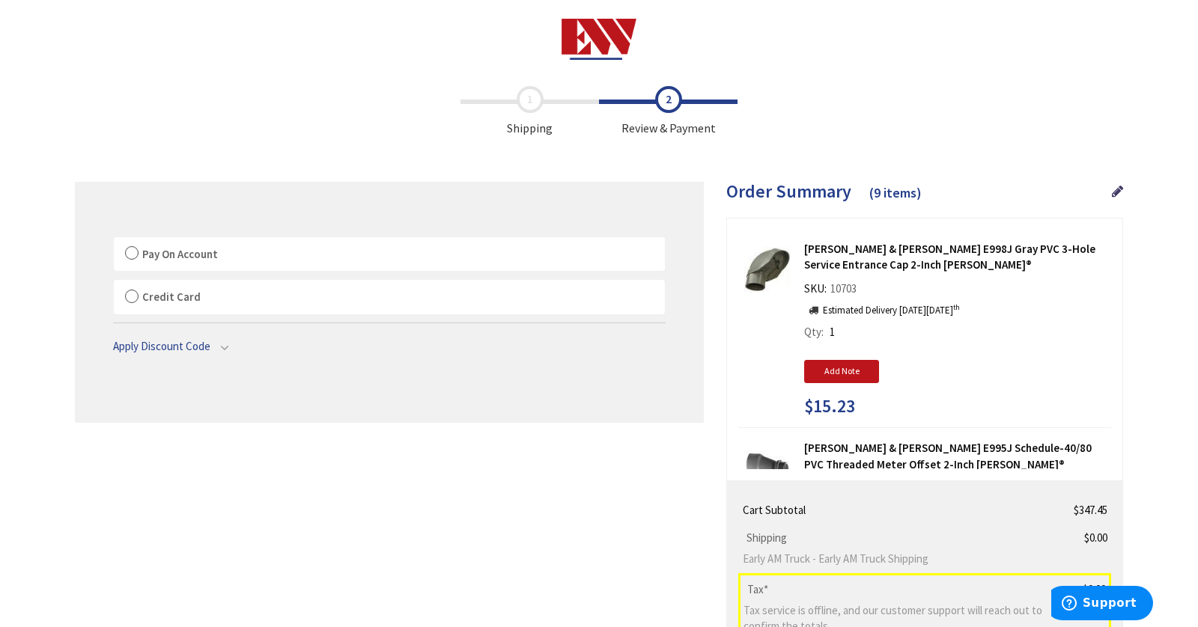
click at [259, 264] on label "Pay On Account" at bounding box center [389, 254] width 551 height 34
click at [114, 240] on input "Pay On Account" at bounding box center [114, 240] width 0 height 0
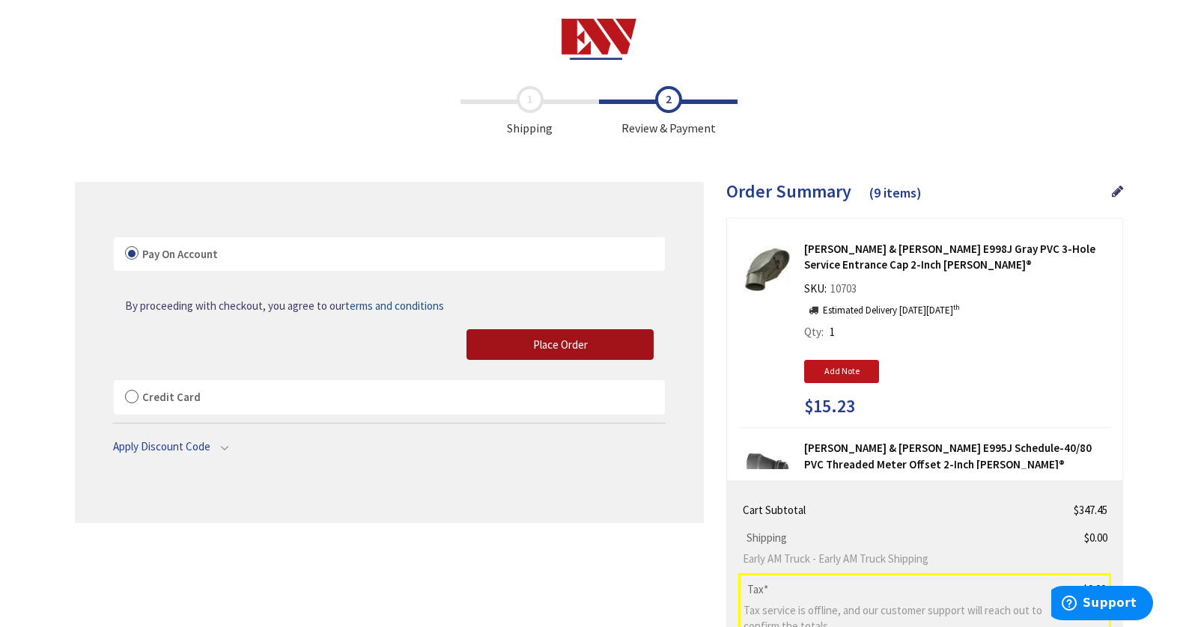
click at [538, 332] on button "Place Order" at bounding box center [559, 344] width 187 height 31
